Goal: Information Seeking & Learning: Understand process/instructions

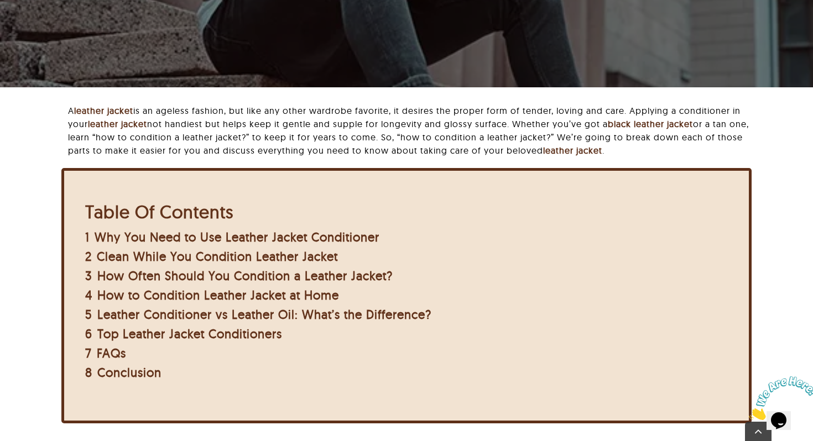
scroll to position [255, 0]
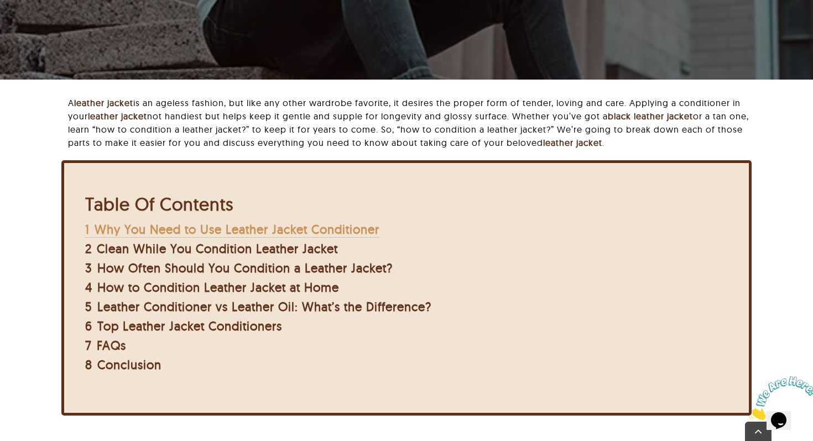
click at [250, 228] on span "Why You Need to Use Leather Jacket Conditioner" at bounding box center [237, 229] width 285 height 15
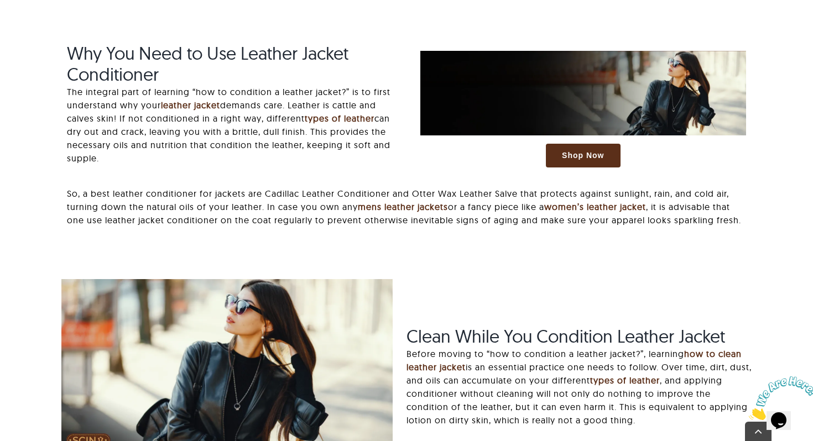
scroll to position [700, 0]
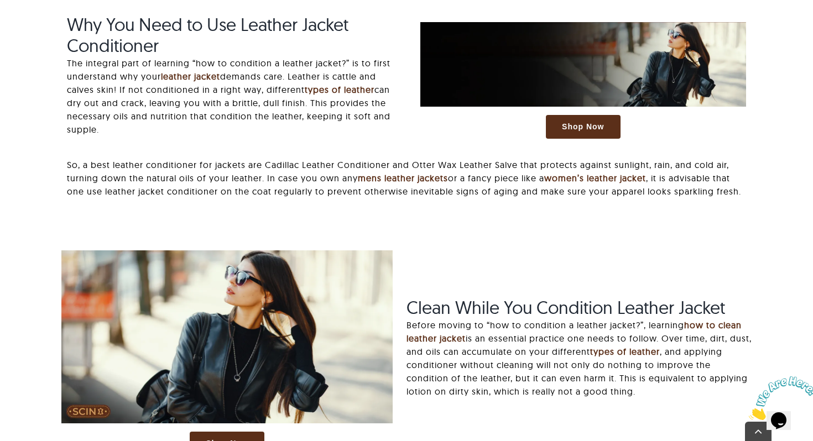
click at [178, 85] on p "The integral part of learning “how to condition a leather jacket?” is to first …" at bounding box center [230, 96] width 326 height 80
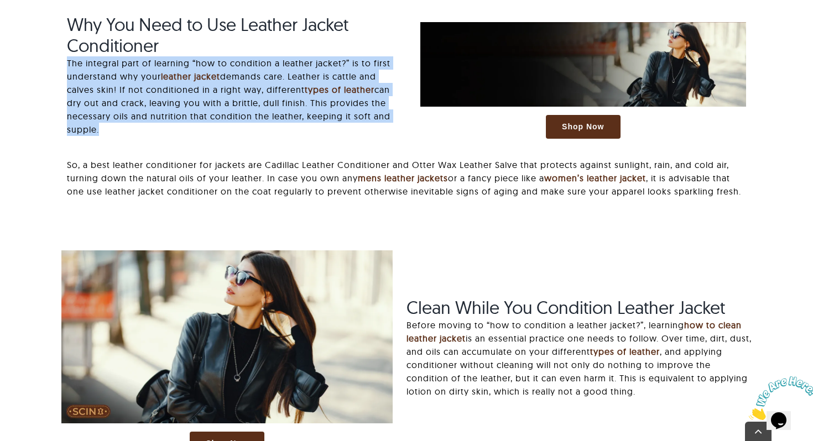
click at [178, 85] on p "The integral part of learning “how to condition a leather jacket?” is to first …" at bounding box center [230, 96] width 326 height 80
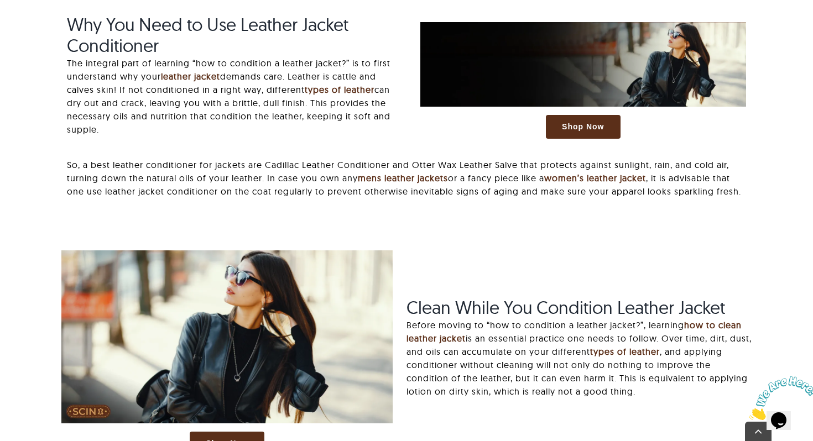
click at [199, 163] on p "So, a best leather conditioner for jackets are Cadillac Leather Conditioner and…" at bounding box center [406, 178] width 679 height 40
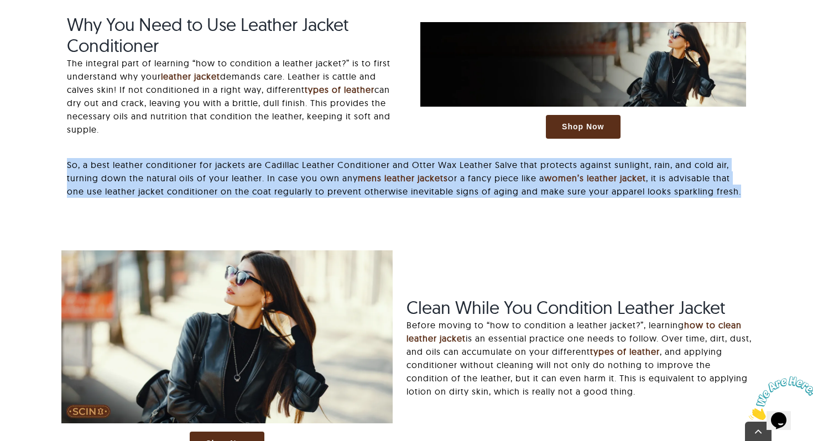
click at [199, 186] on p "So, a best leather conditioner for jackets are Cadillac Leather Conditioner and…" at bounding box center [406, 178] width 679 height 40
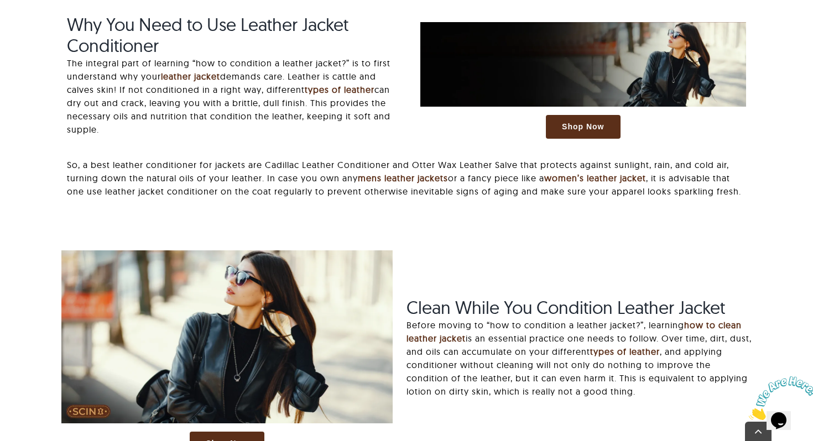
click at [199, 186] on p "So, a best leather conditioner for jackets are Cadillac Leather Conditioner and…" at bounding box center [406, 178] width 679 height 40
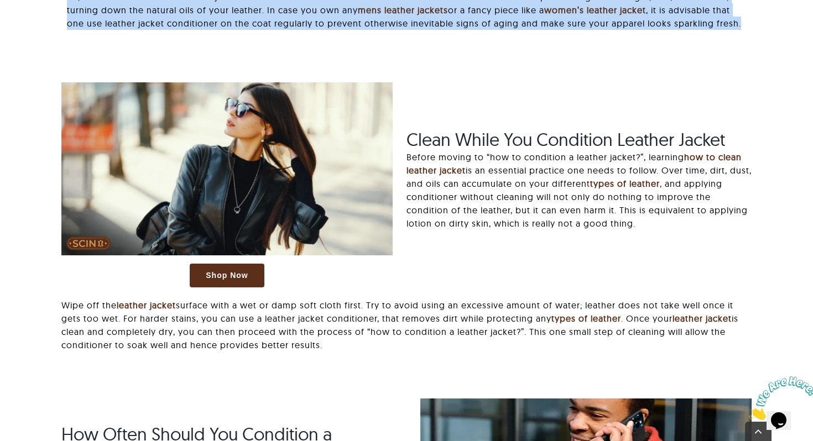
scroll to position [870, 0]
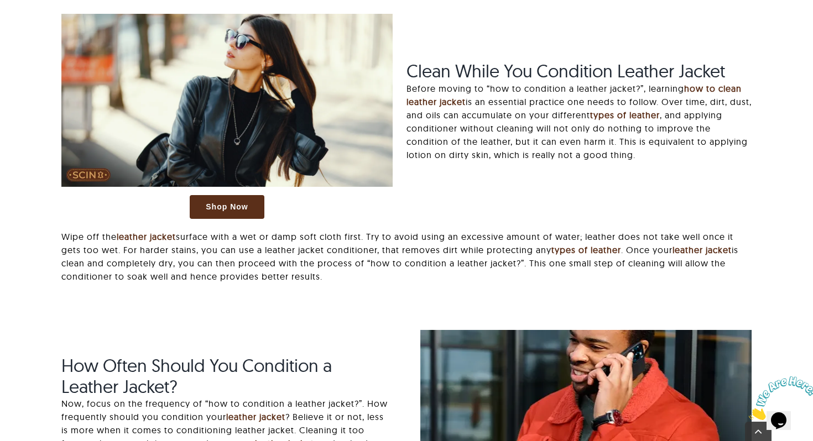
scroll to position [700, 0]
